Goal: Information Seeking & Learning: Learn about a topic

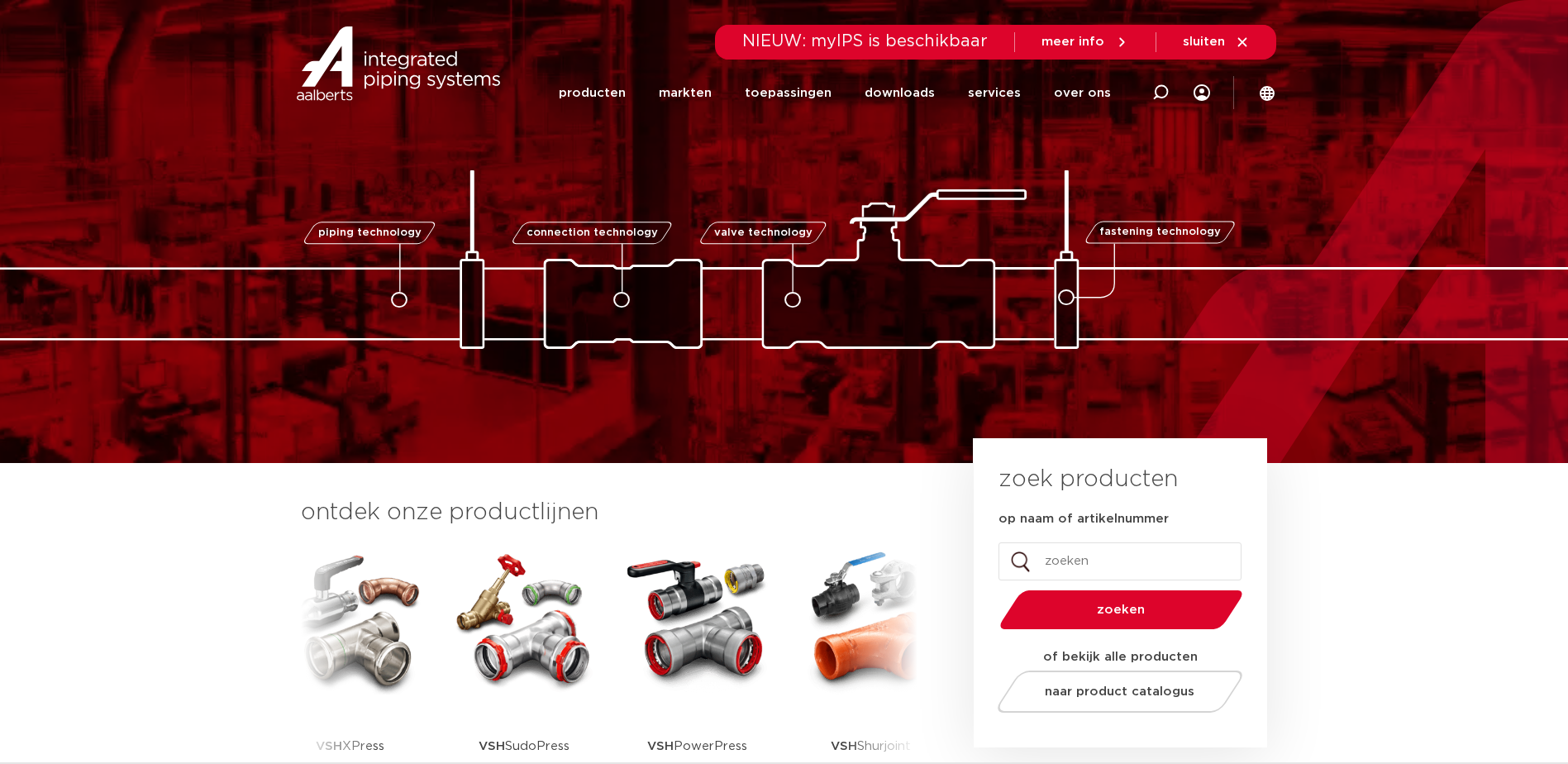
click at [838, 47] on span "NIEUW: myIPS is beschikbaar" at bounding box center [866, 41] width 246 height 17
click at [1235, 42] on icon at bounding box center [1243, 42] width 15 height 15
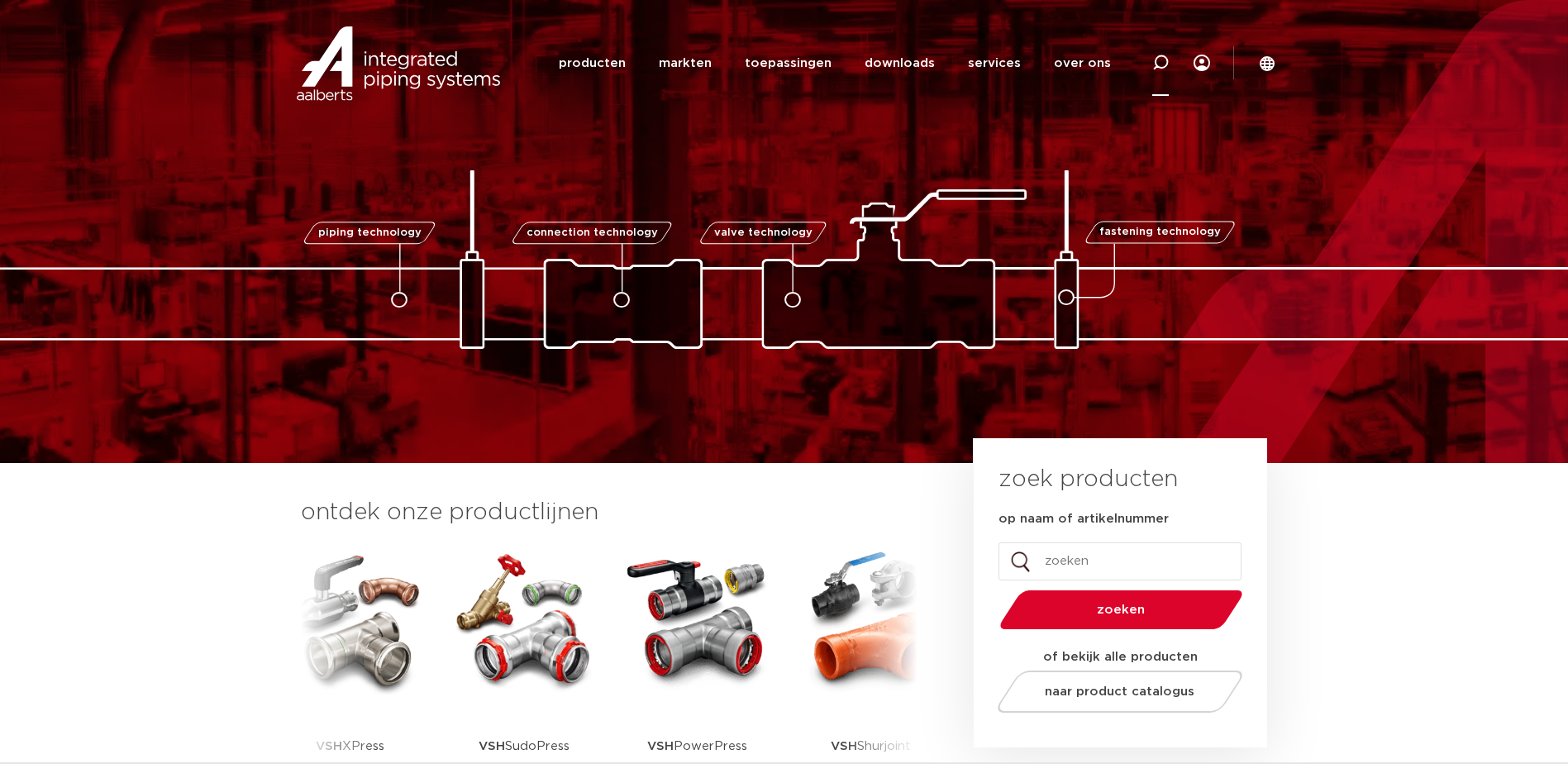
click at [1169, 67] on icon at bounding box center [1160, 63] width 17 height 17
click at [803, 63] on input "Zoeken" at bounding box center [921, 61] width 520 height 33
type input "gender pay"
click button "Zoeken" at bounding box center [0, 0] width 0 height 0
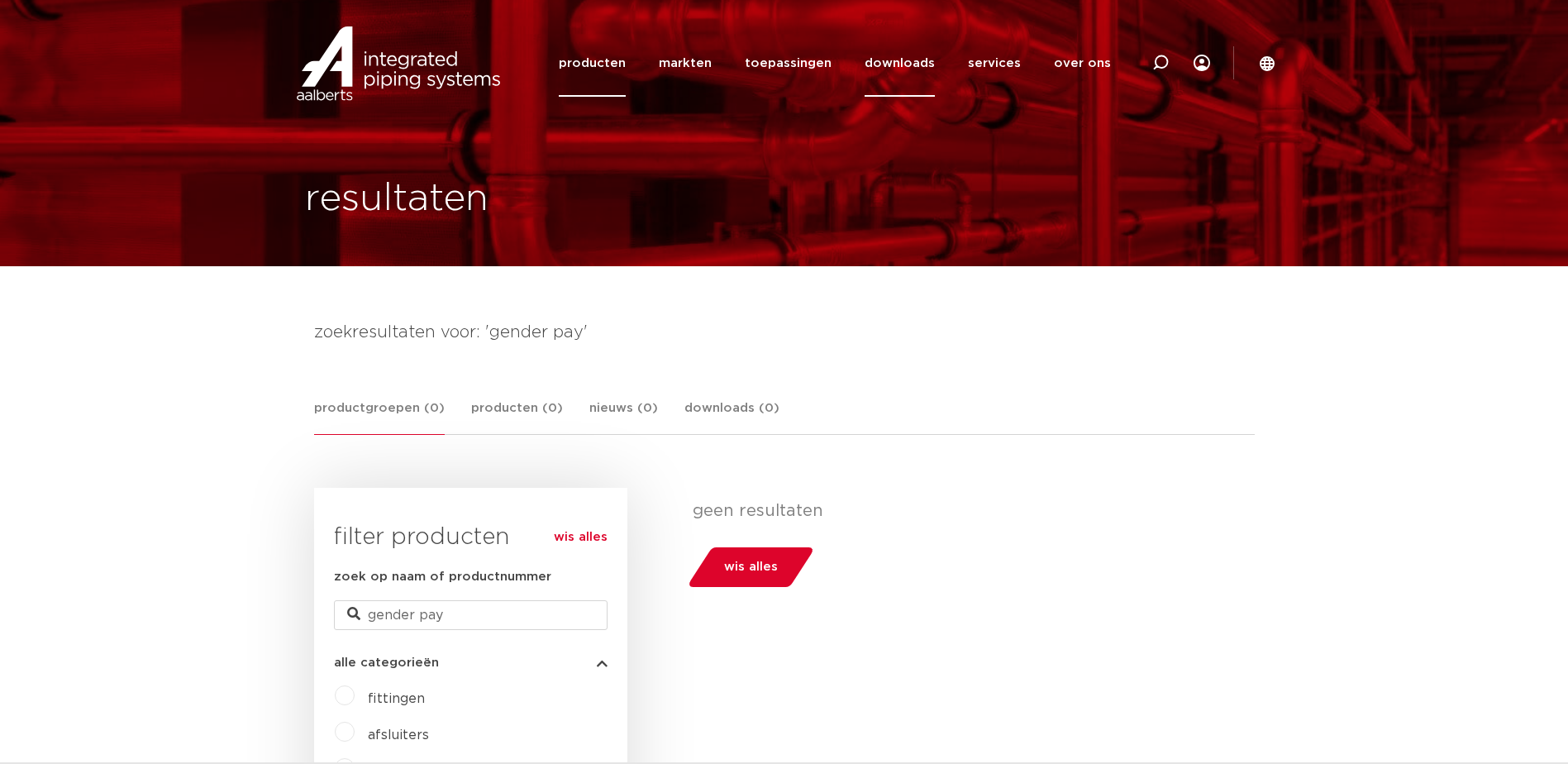
click at [892, 67] on link "downloads" at bounding box center [899, 63] width 70 height 67
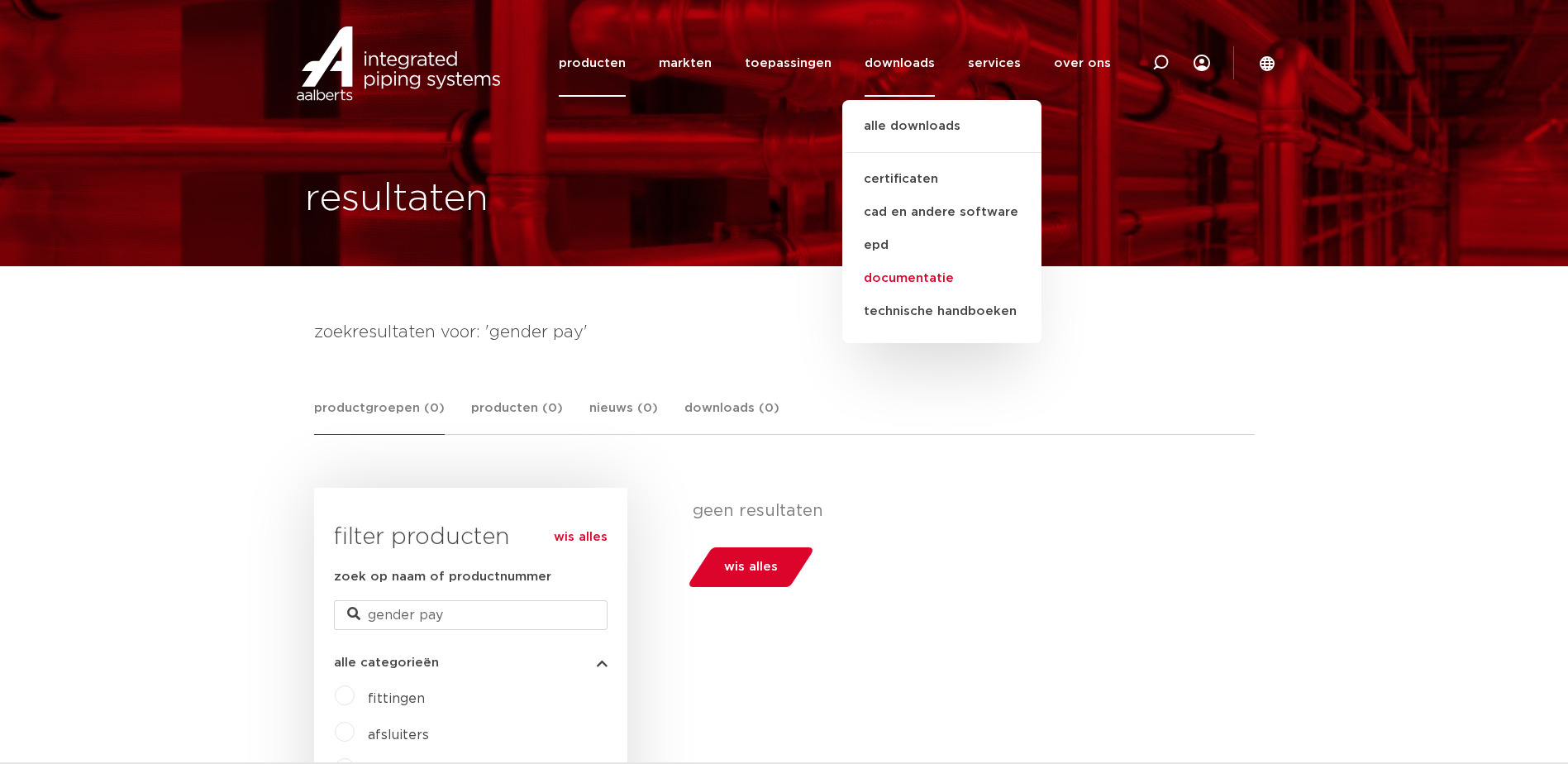
click at [936, 276] on link "documentatie" at bounding box center [941, 278] width 200 height 33
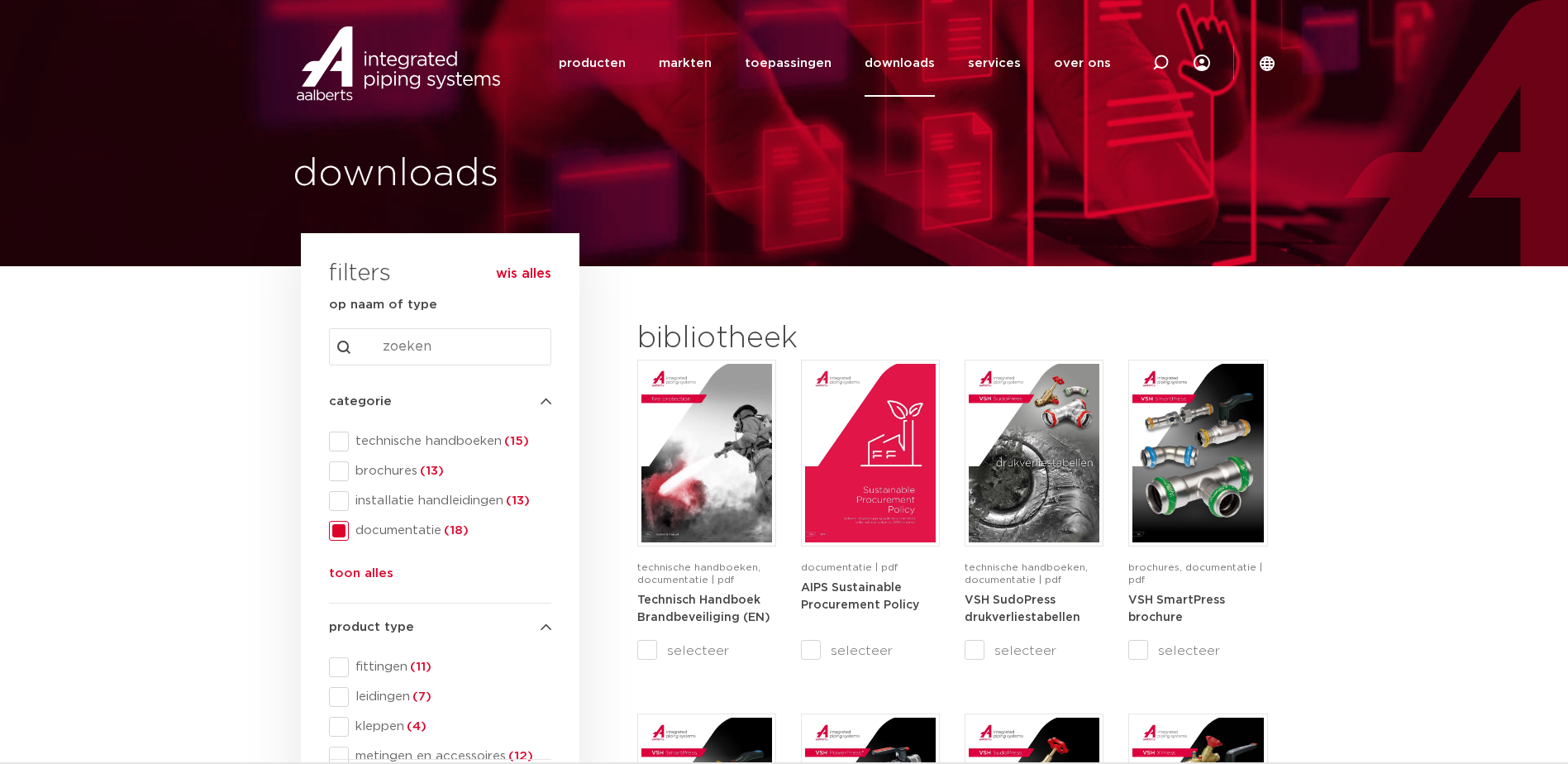
click at [440, 66] on img at bounding box center [398, 63] width 211 height 74
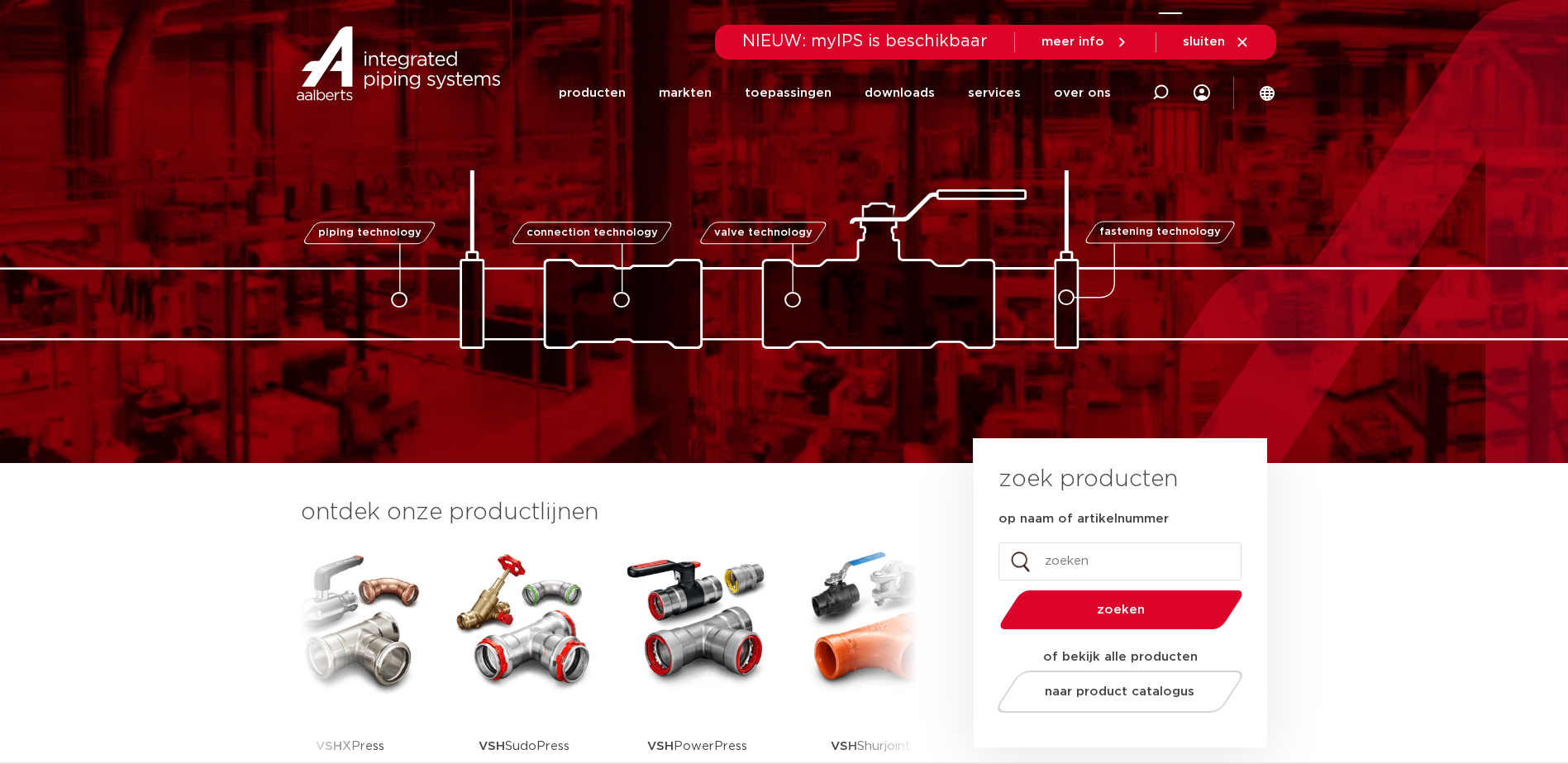
click at [1157, 92] on icon at bounding box center [1160, 93] width 17 height 17
type input "gelijke beloning man"
click button "Zoeken" at bounding box center [0, 0] width 0 height 0
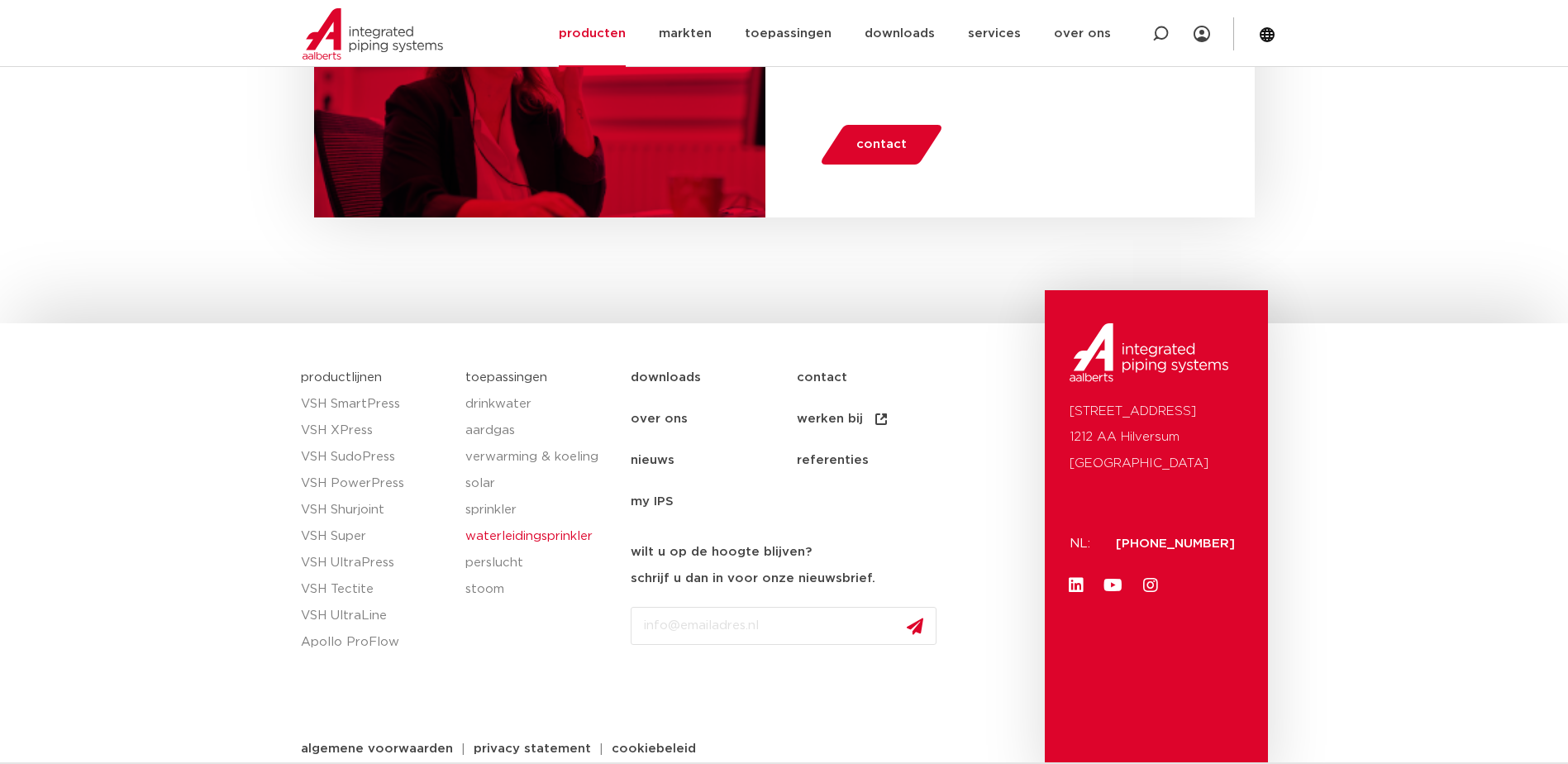
scroll to position [1134, 0]
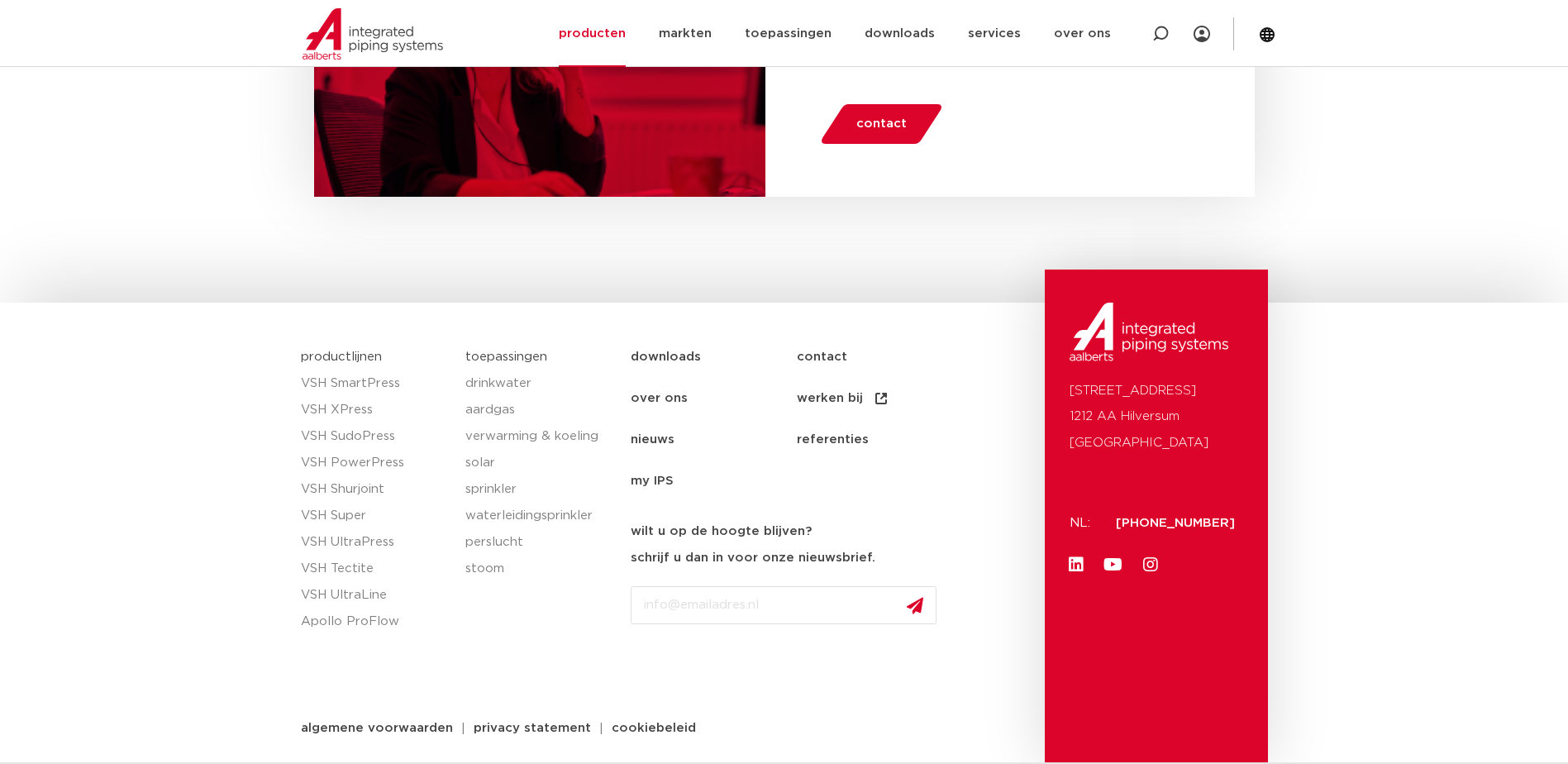
click at [666, 393] on link "over ons" at bounding box center [713, 398] width 166 height 41
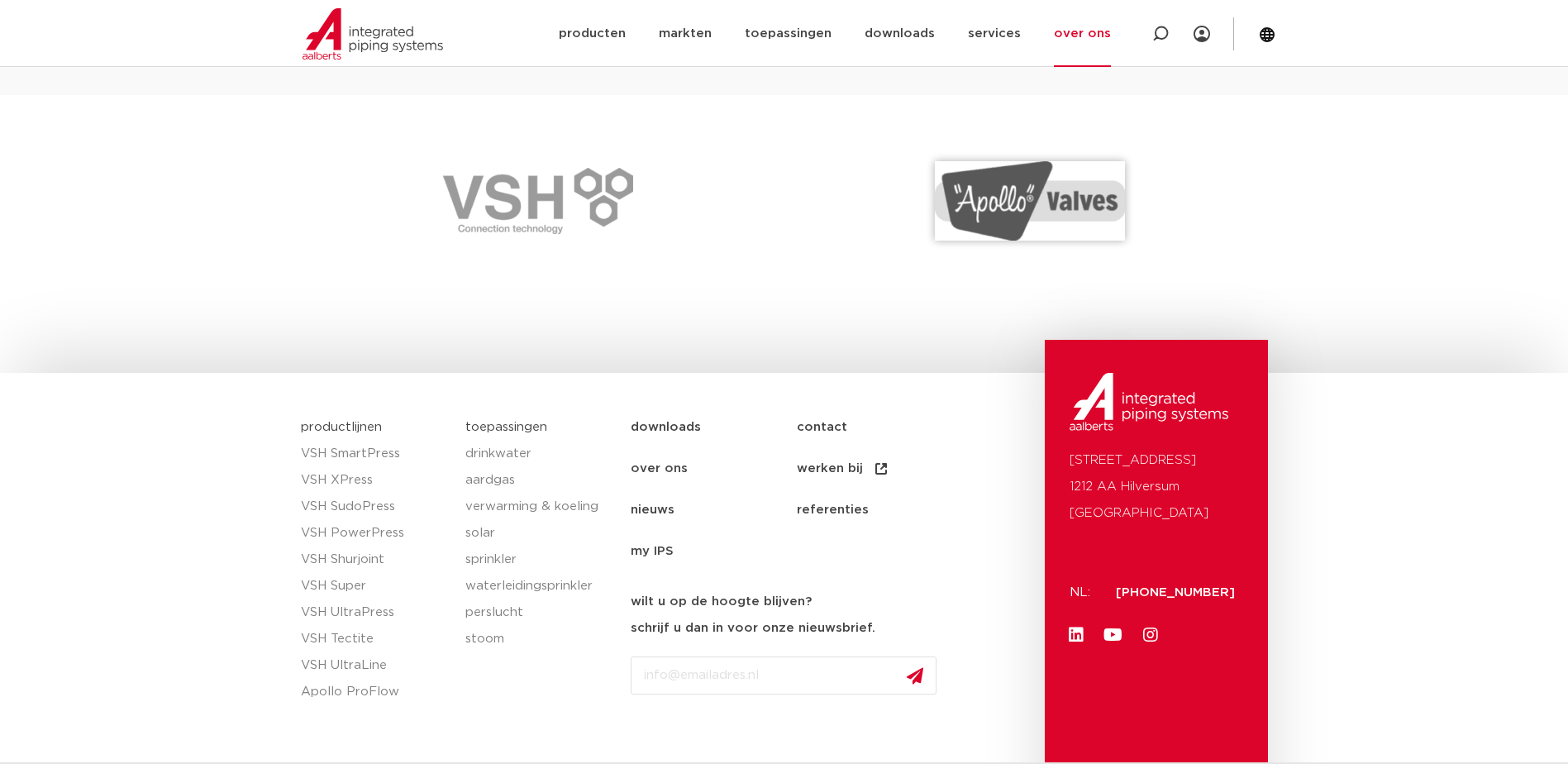
scroll to position [2451, 0]
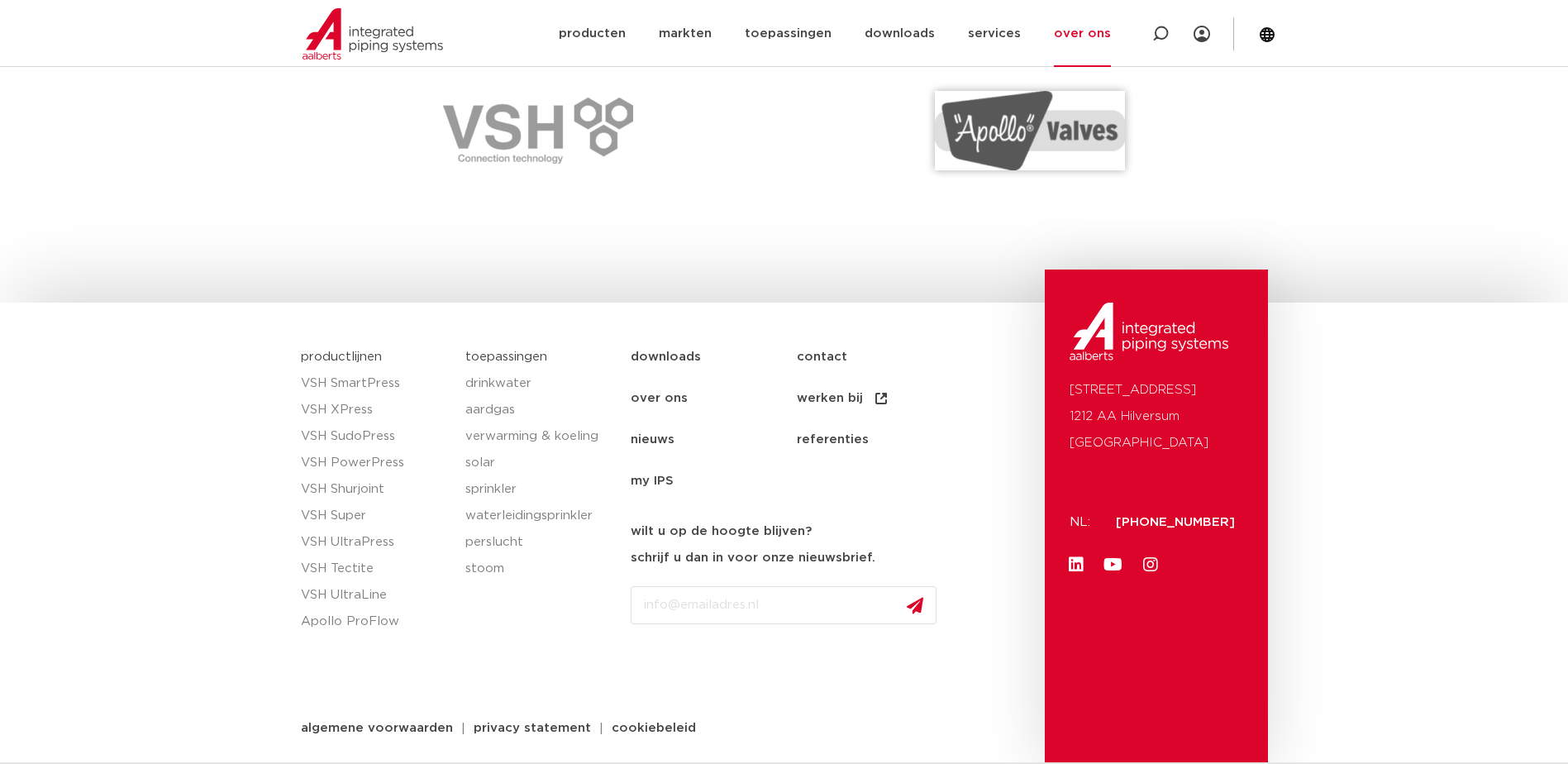
click at [683, 359] on link "downloads" at bounding box center [713, 357] width 166 height 41
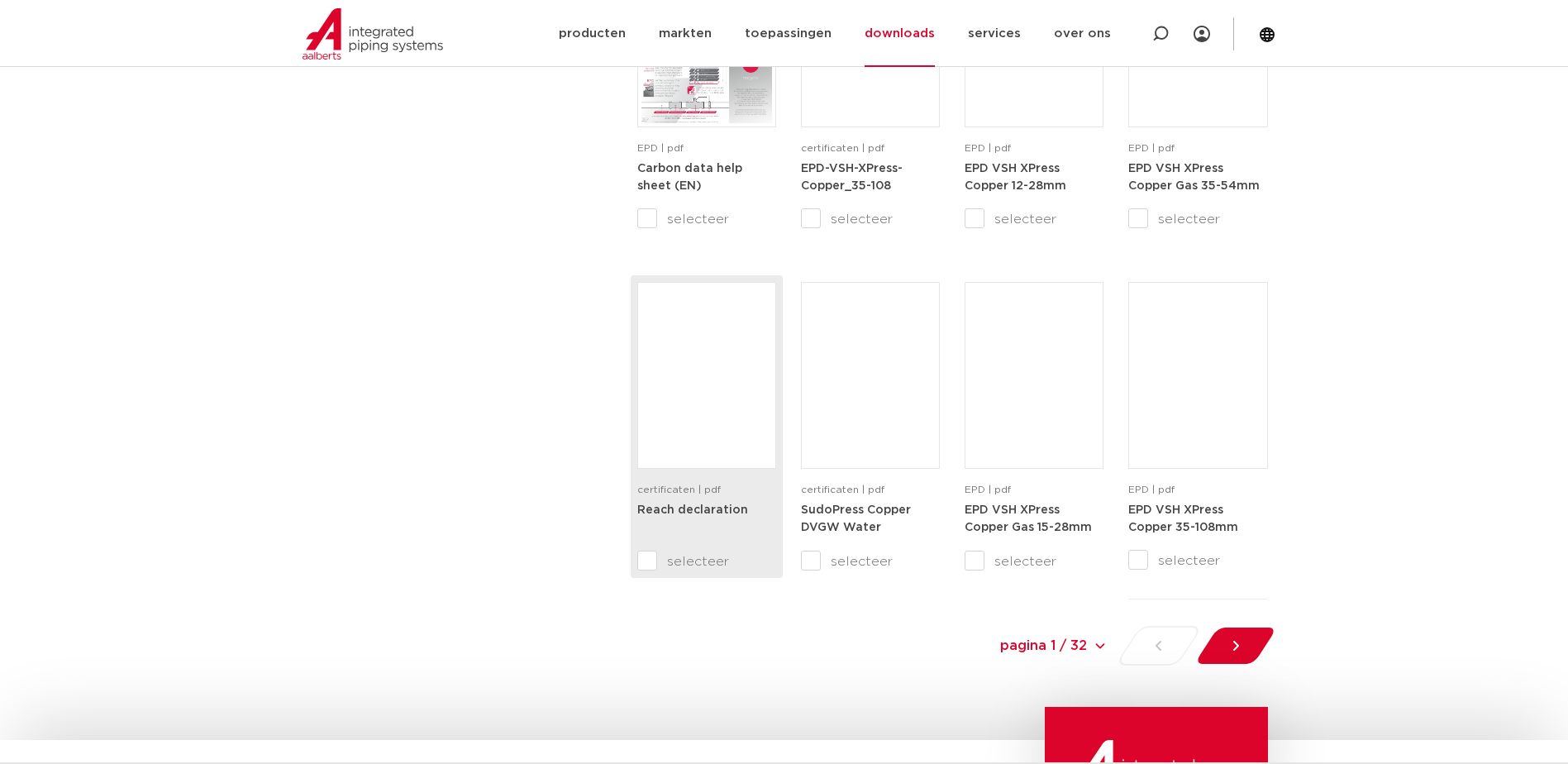
scroll to position [1488, 0]
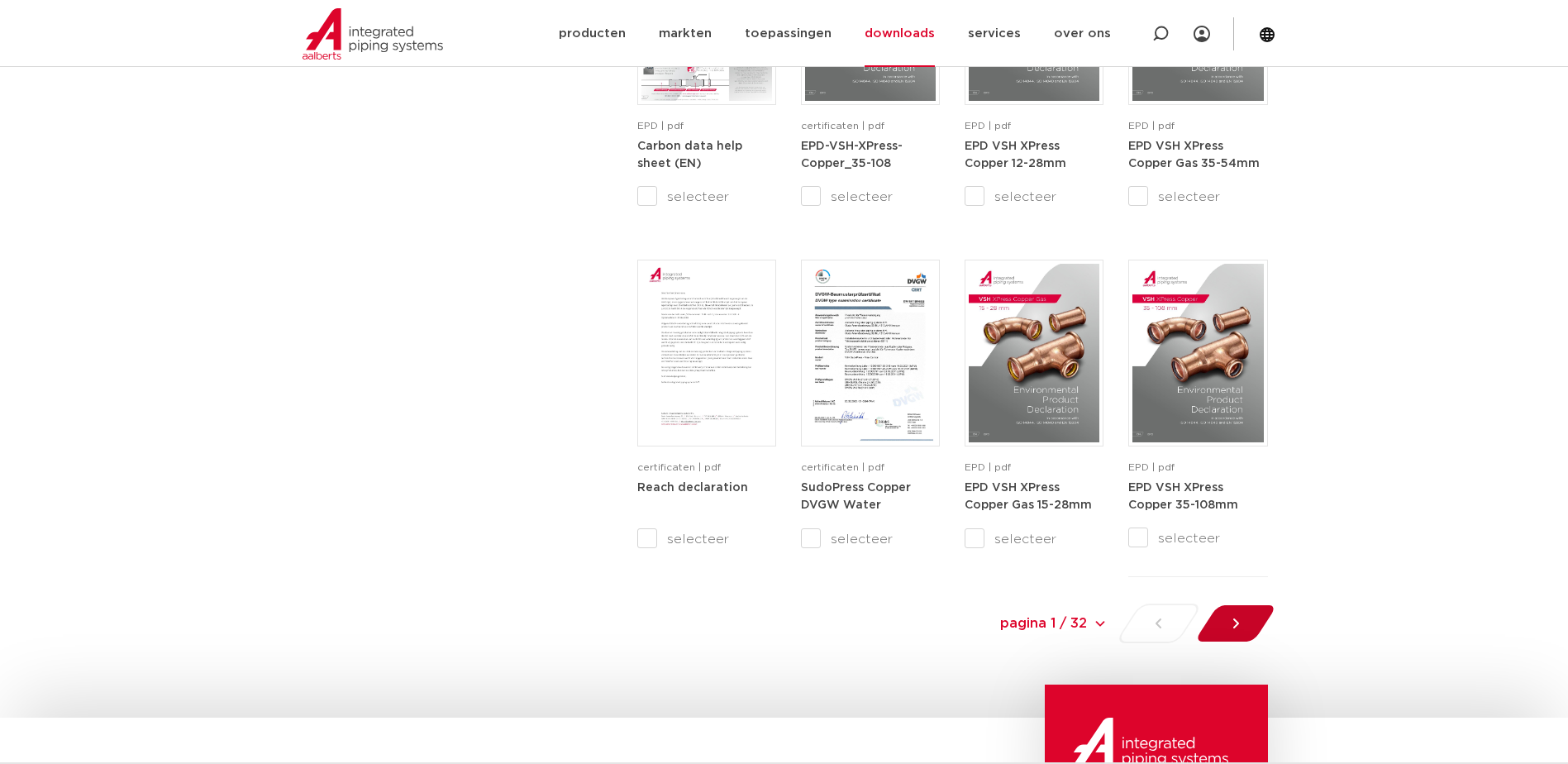
click at [1243, 620] on icon at bounding box center [1236, 623] width 17 height 17
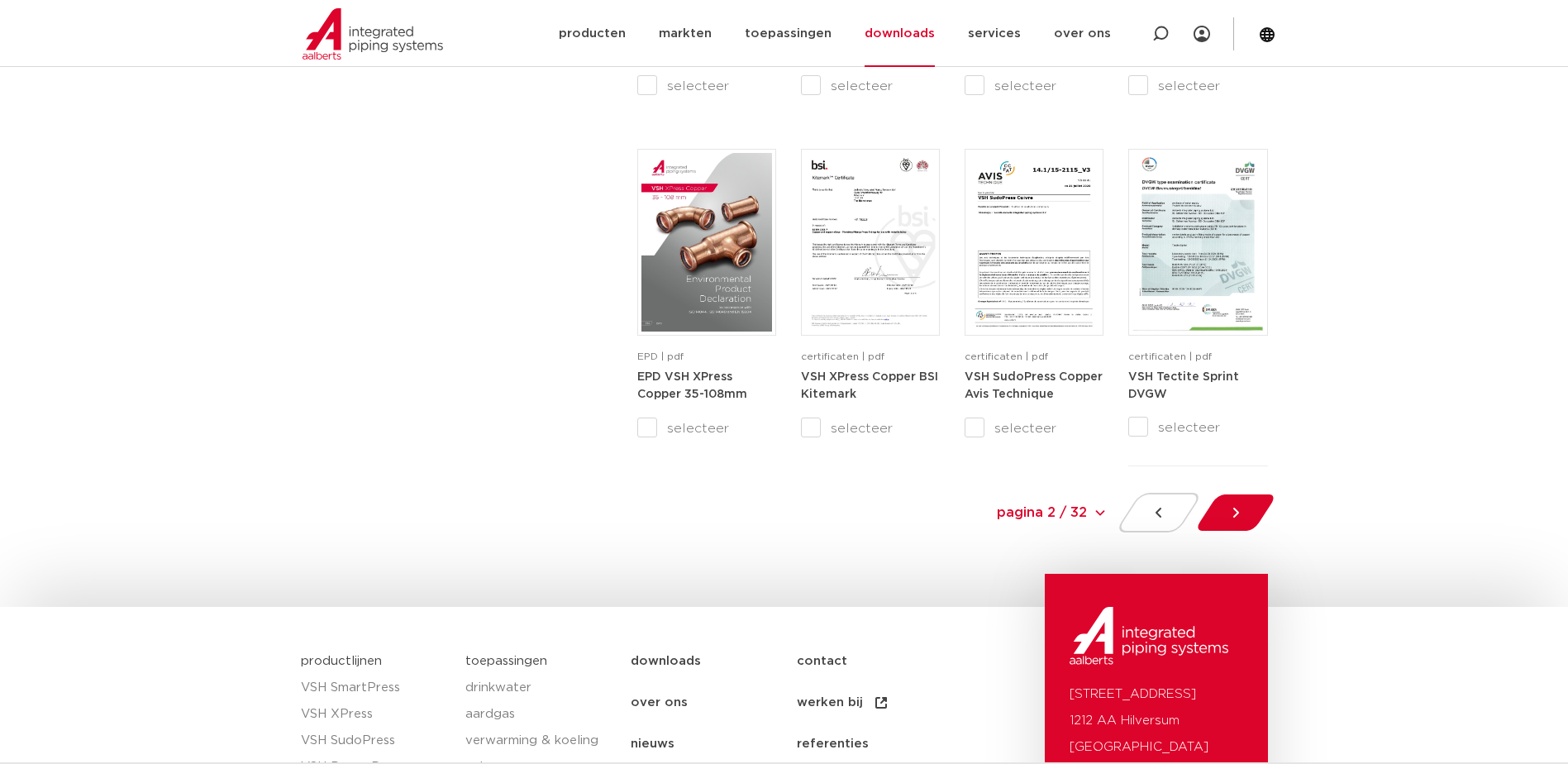
scroll to position [1600, 0]
click at [1256, 527] on div "pagina 2 / 32 pagina 2 / 32 1 2 3 4 5 6 7 8 9 10 11 12 13 14 15 16 17 18 19 20 …" at bounding box center [1064, 511] width 435 height 40
click at [1240, 518] on icon at bounding box center [1236, 512] width 17 height 17
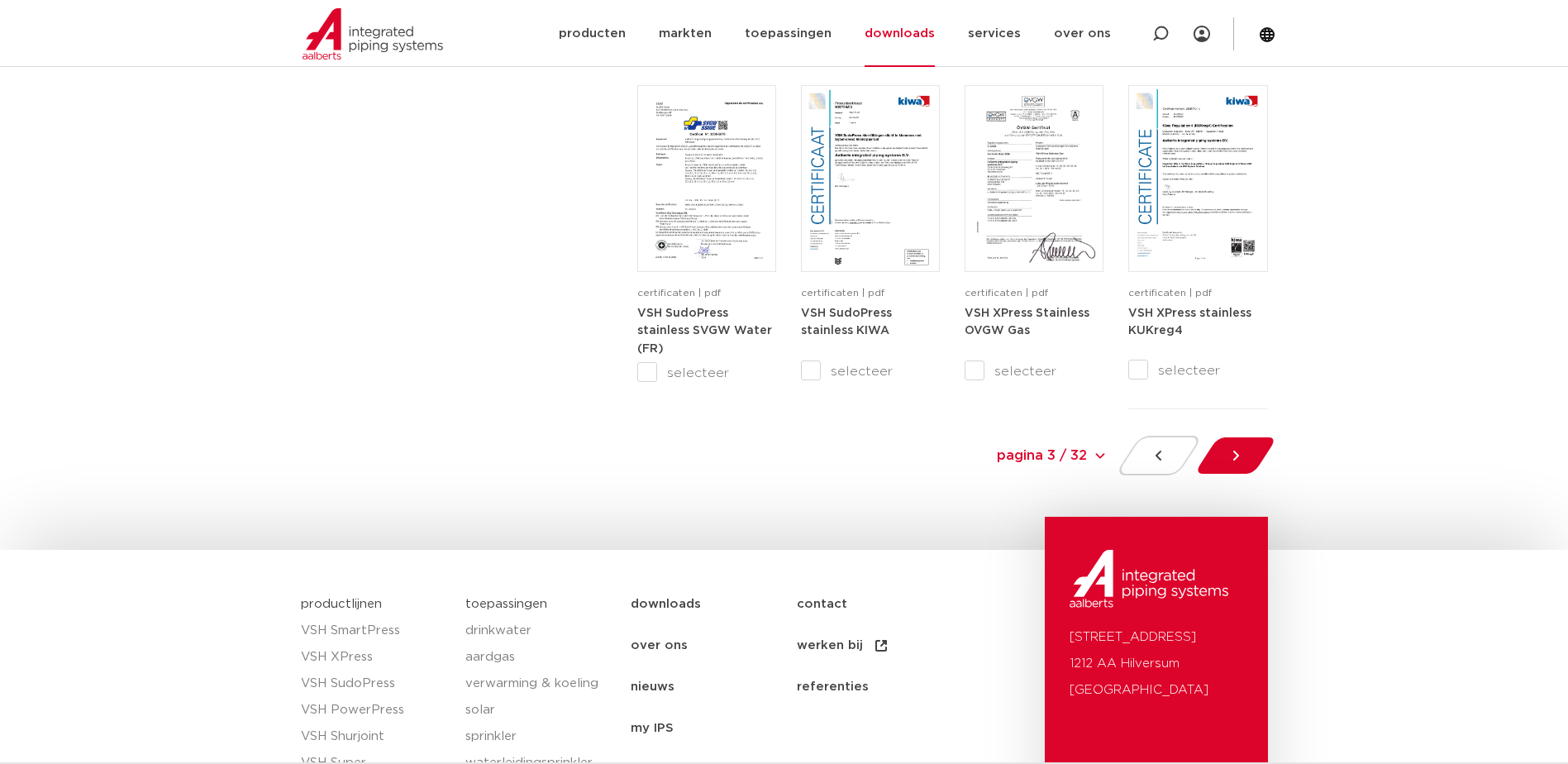
scroll to position [1683, 0]
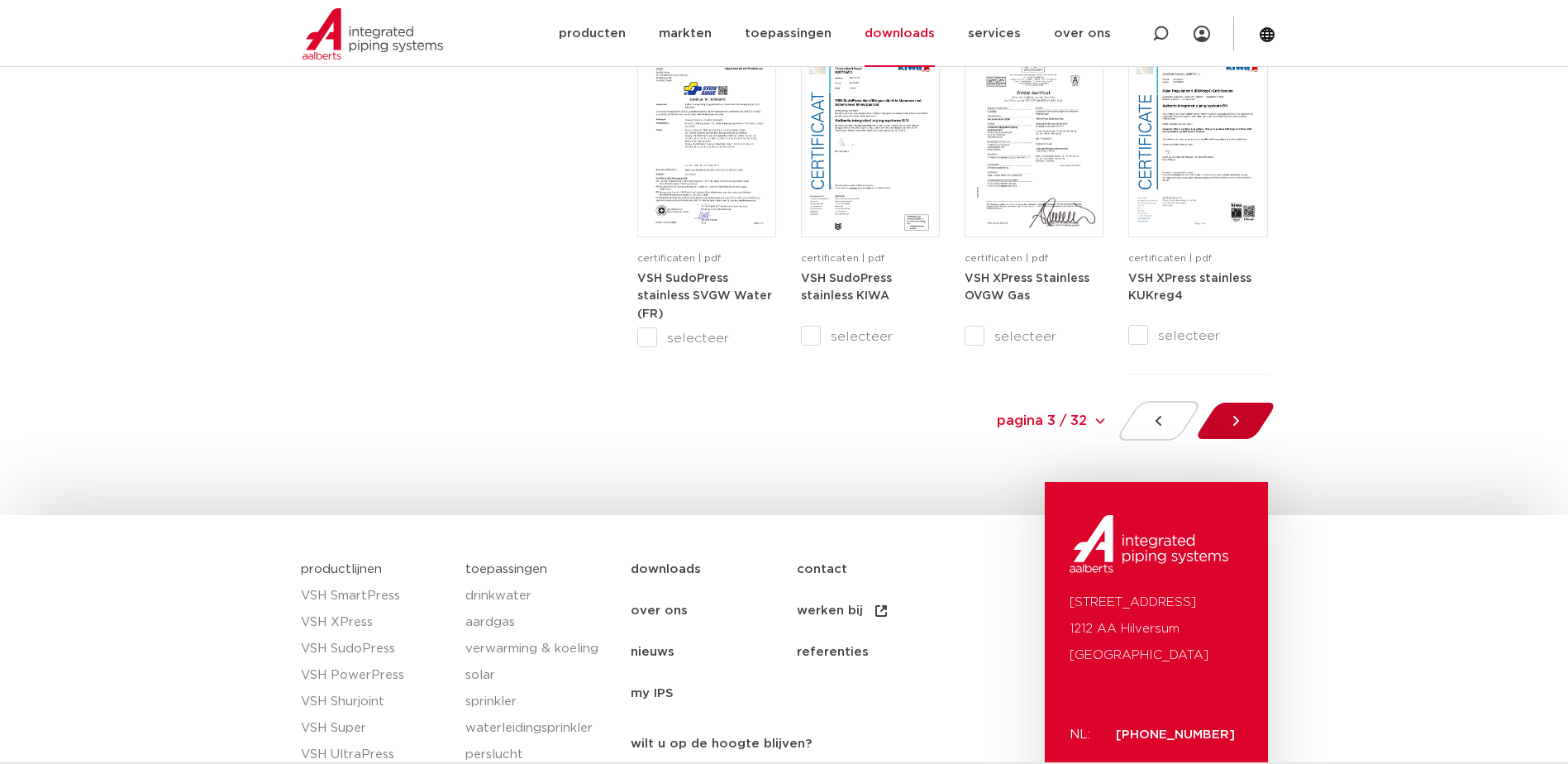
click at [1244, 431] on div at bounding box center [1235, 420] width 90 height 40
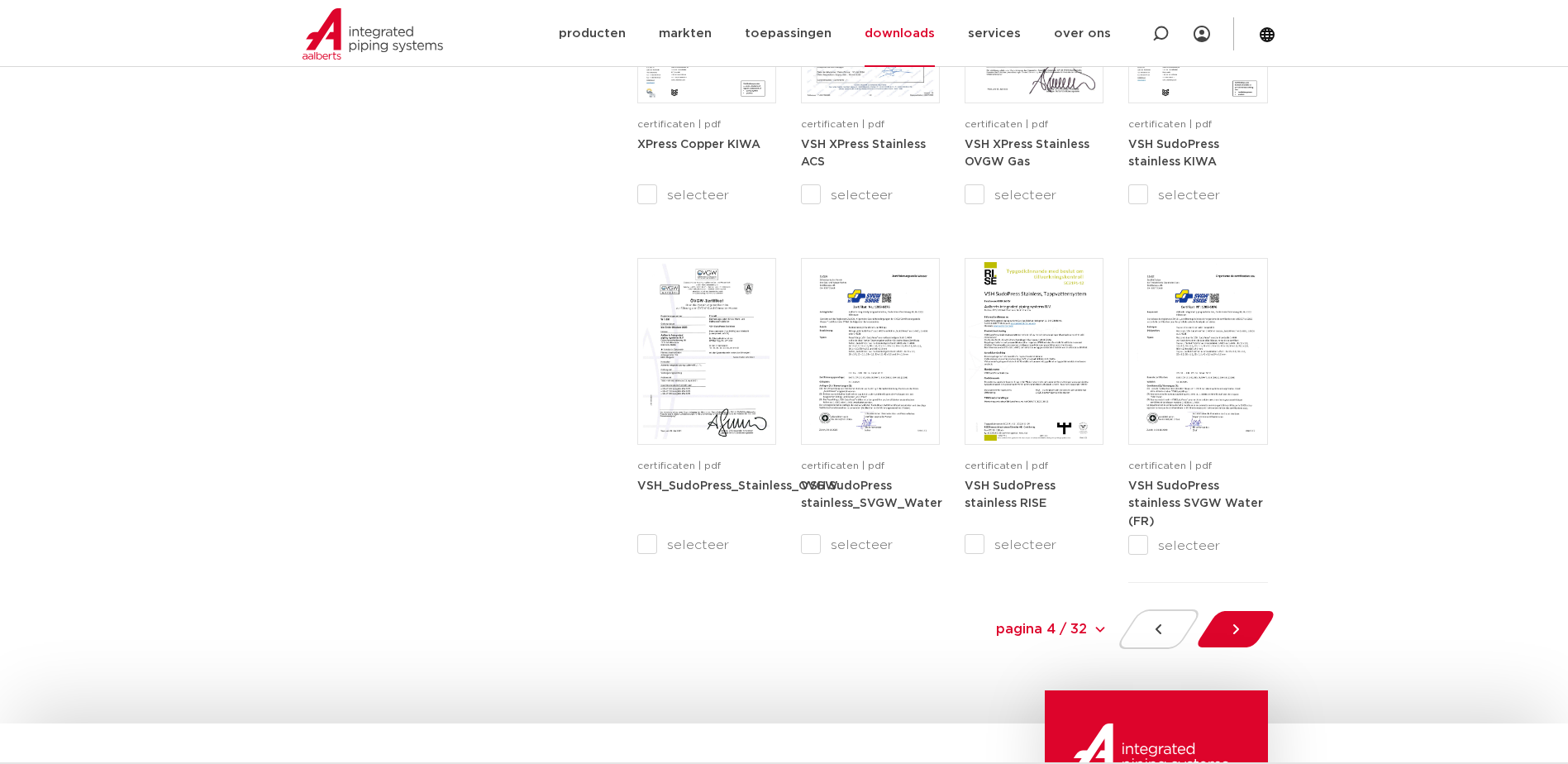
scroll to position [1517, 0]
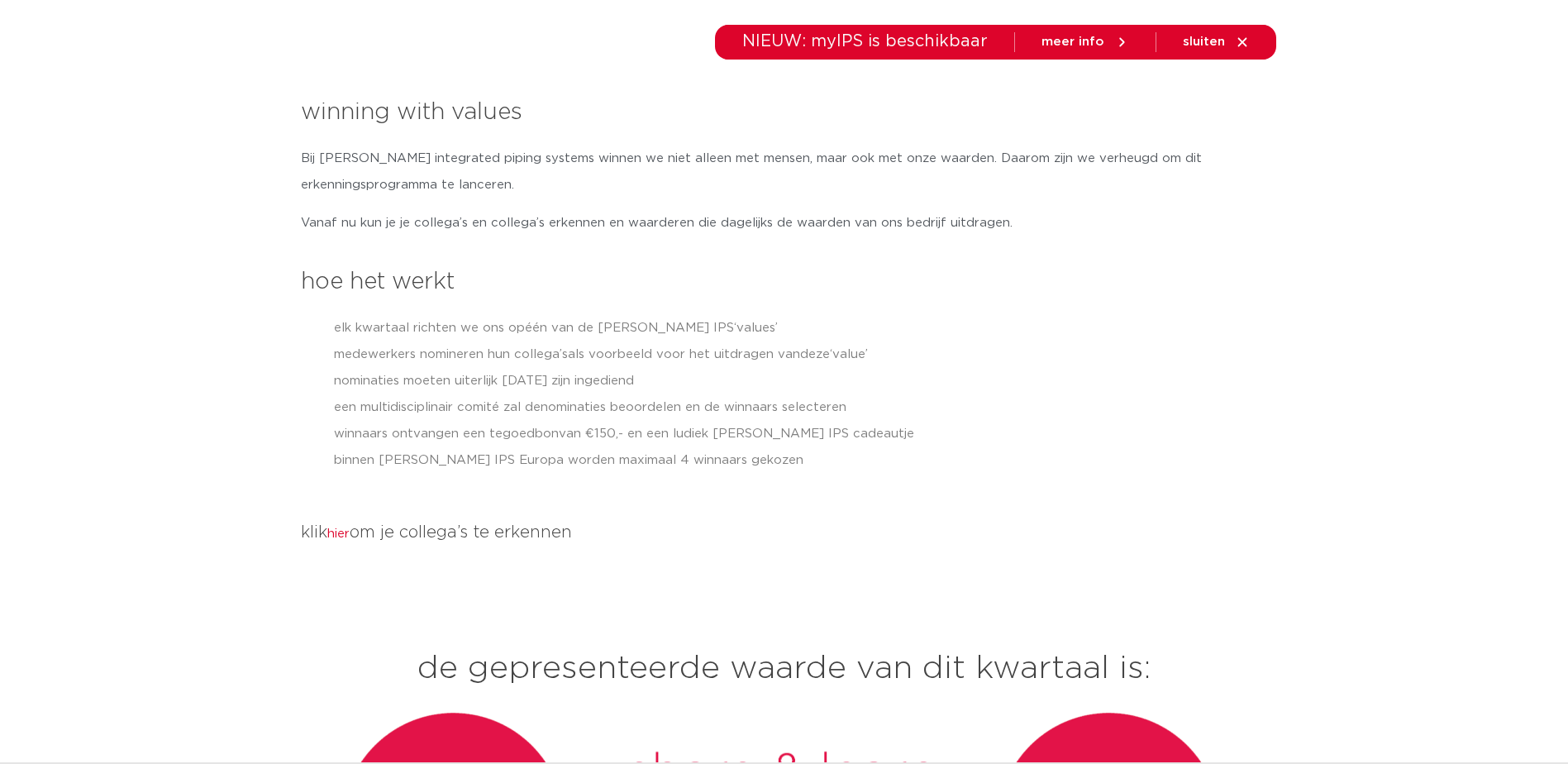
scroll to position [83, 0]
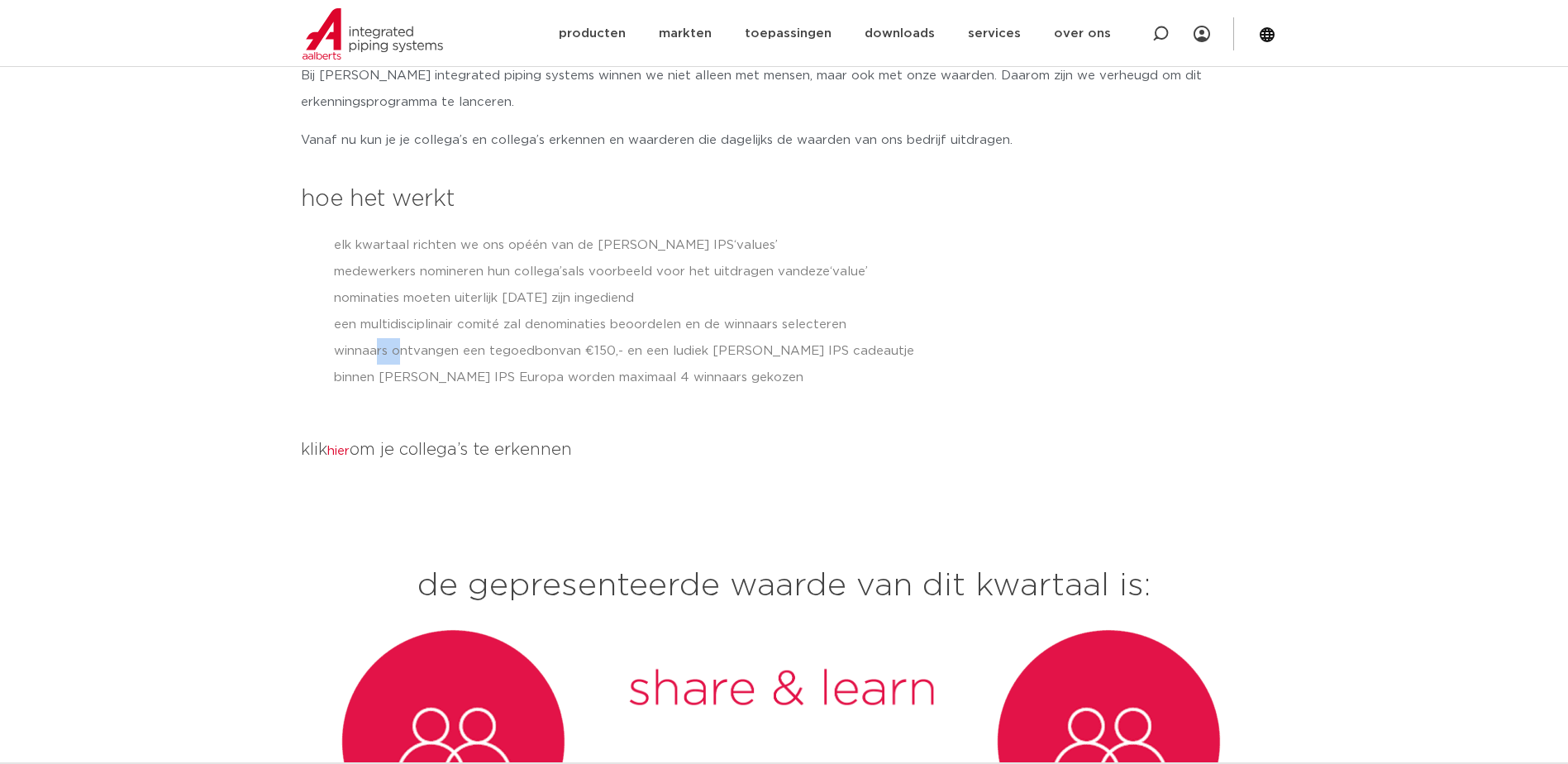
drag, startPoint x: 380, startPoint y: 344, endPoint x: 397, endPoint y: 344, distance: 17.0
click at [397, 345] on span "winnaars ontvangen een tegoedbon" at bounding box center [446, 350] width 225 height 13
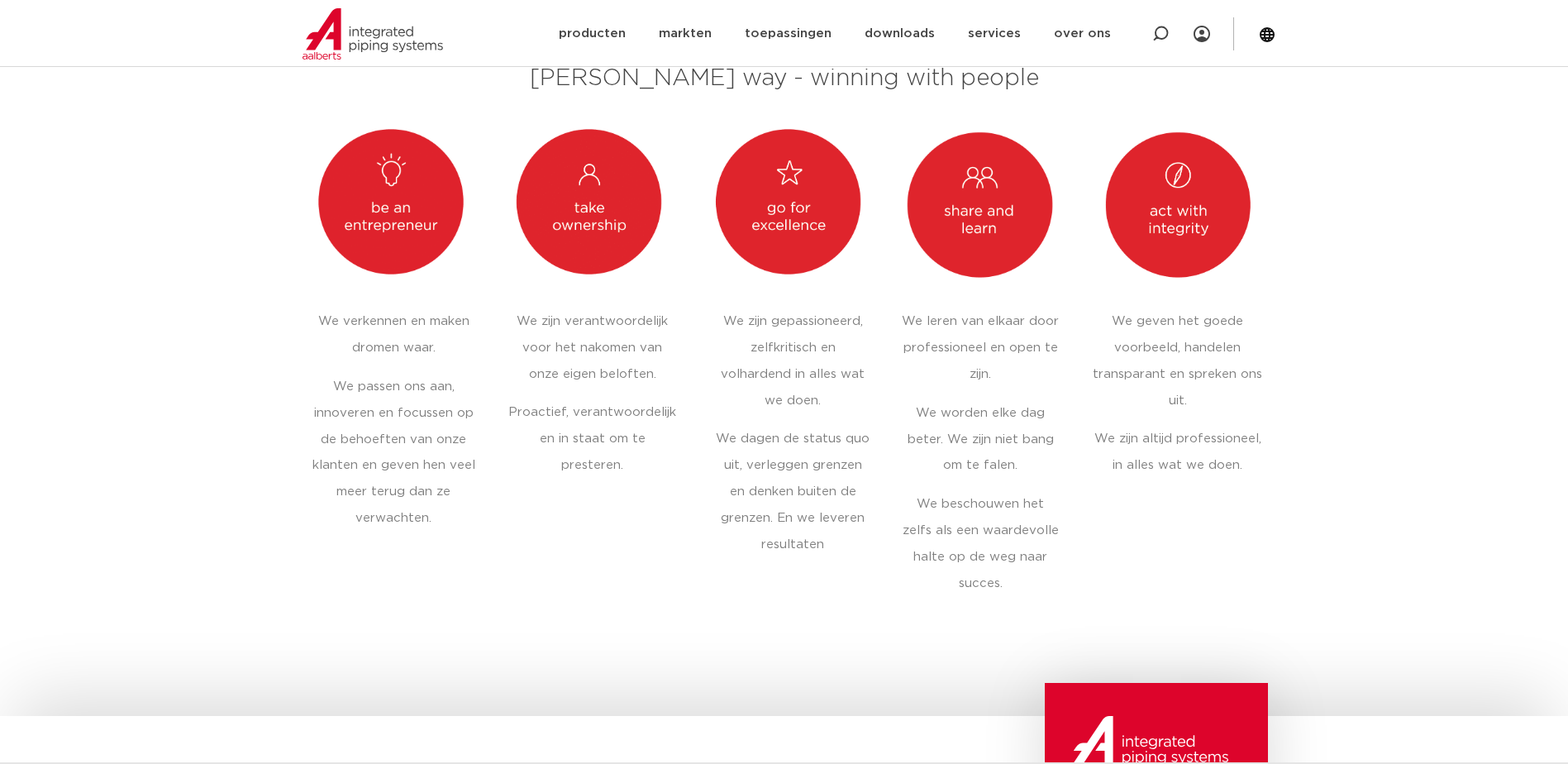
scroll to position [992, 0]
